Goal: Check status: Check status

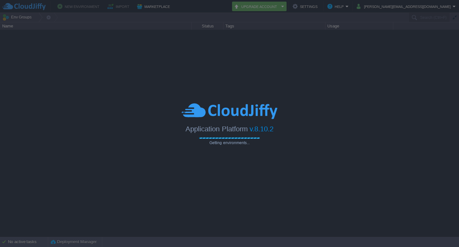
type input "Search (Ctrl+F)"
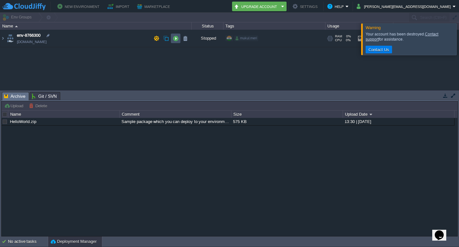
click at [174, 37] on button "button" at bounding box center [176, 38] width 6 height 6
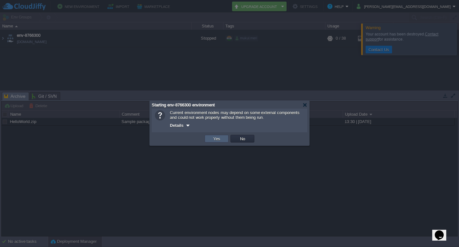
click at [219, 138] on button "Yes" at bounding box center [216, 139] width 11 height 6
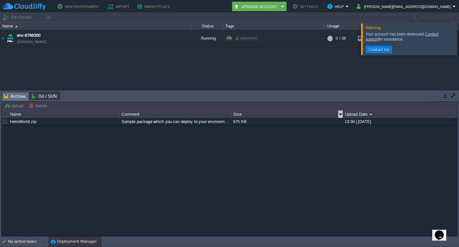
click at [268, 114] on div "Size" at bounding box center [287, 113] width 111 height 7
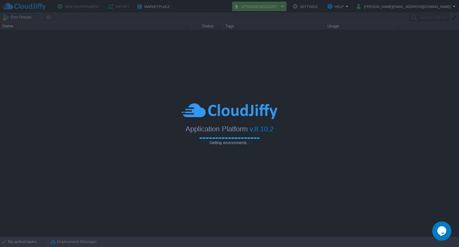
type input "Search (Ctrl+F)"
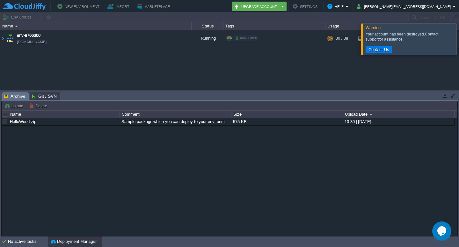
click at [459, 40] on div at bounding box center [467, 38] width 0 height 31
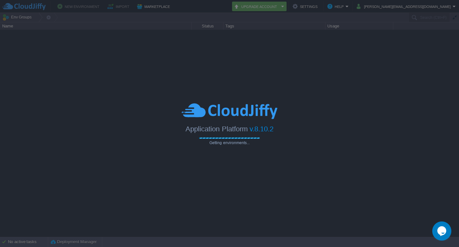
type input "Search (Ctrl+F)"
